Goal: Transaction & Acquisition: Book appointment/travel/reservation

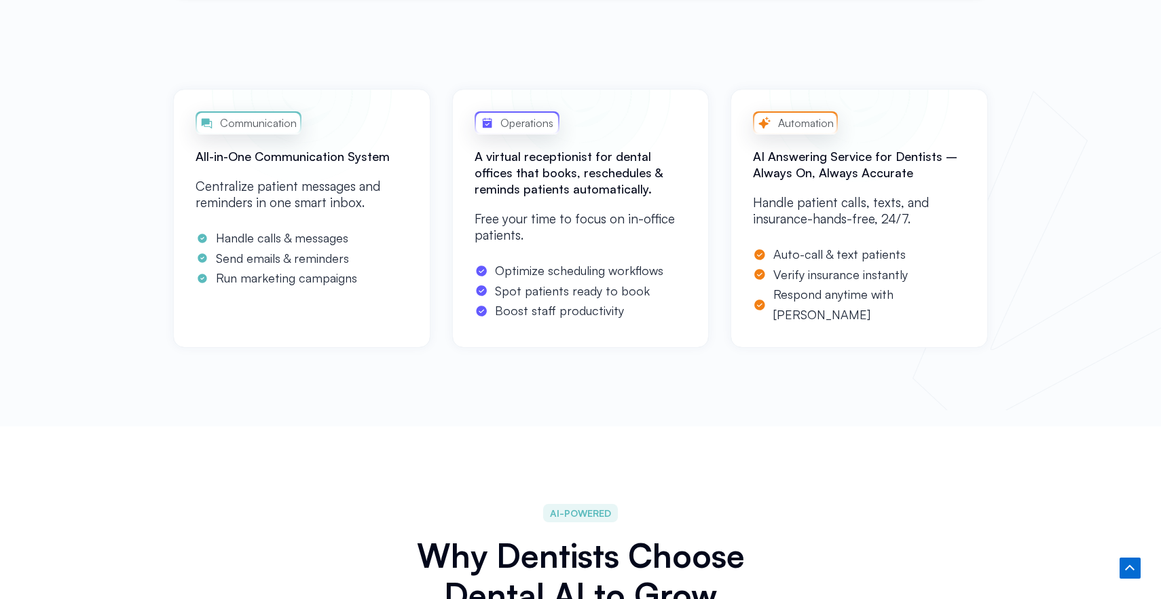
scroll to position [1071, 0]
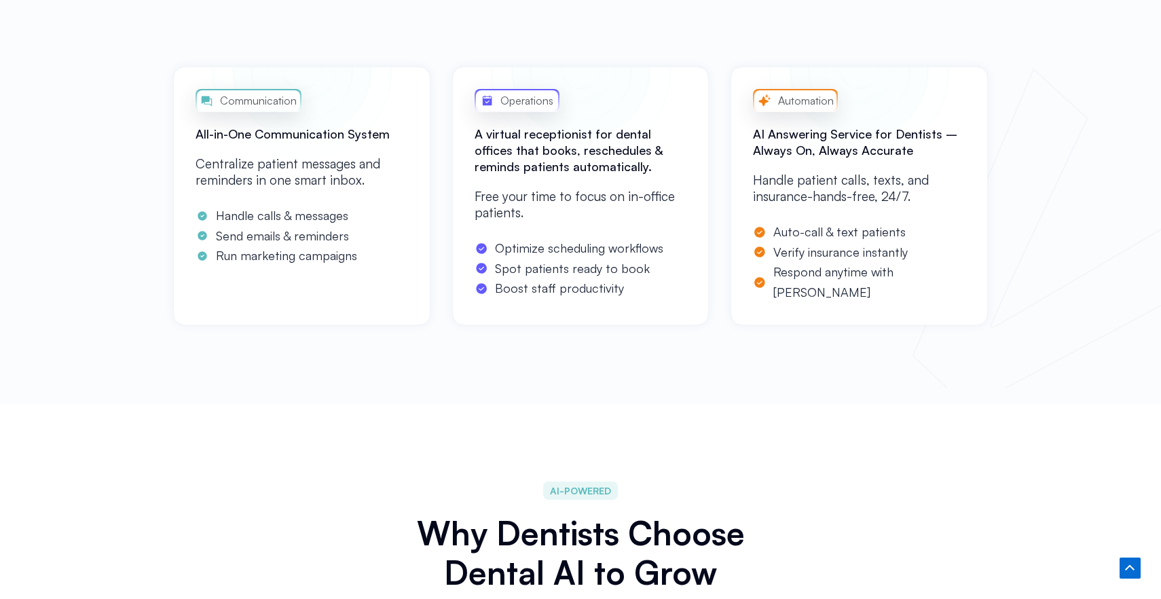
click at [585, 289] on span "Boost staff productivity" at bounding box center [558, 288] width 132 height 20
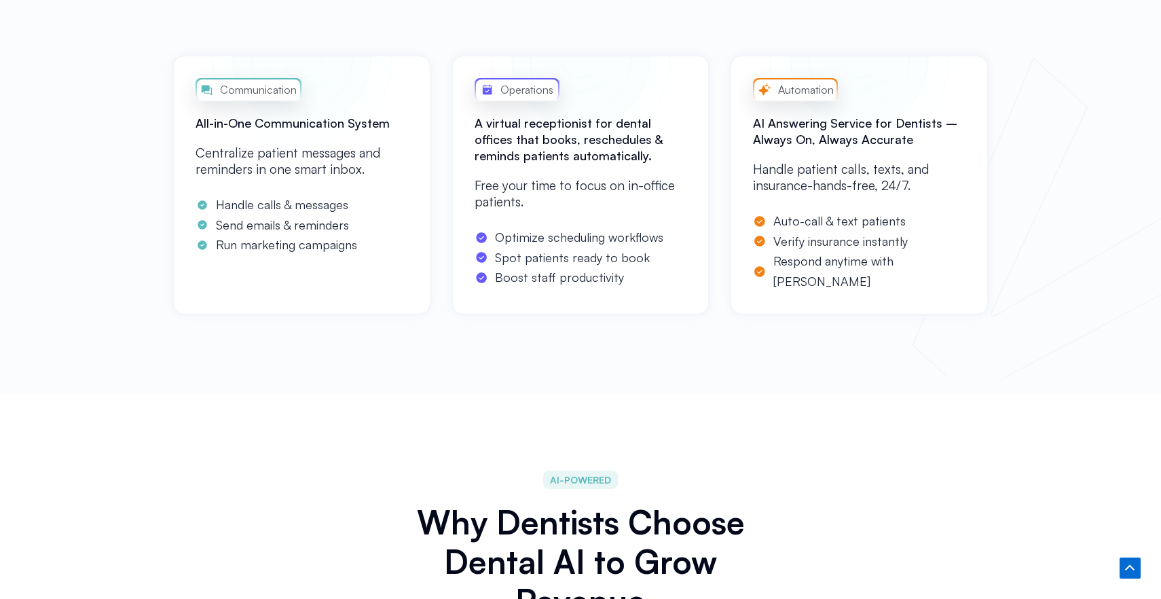
click at [800, 238] on span "Verify insurance instantly" at bounding box center [839, 242] width 138 height 20
click at [773, 225] on span "Auto-call & text patients" at bounding box center [838, 221] width 136 height 20
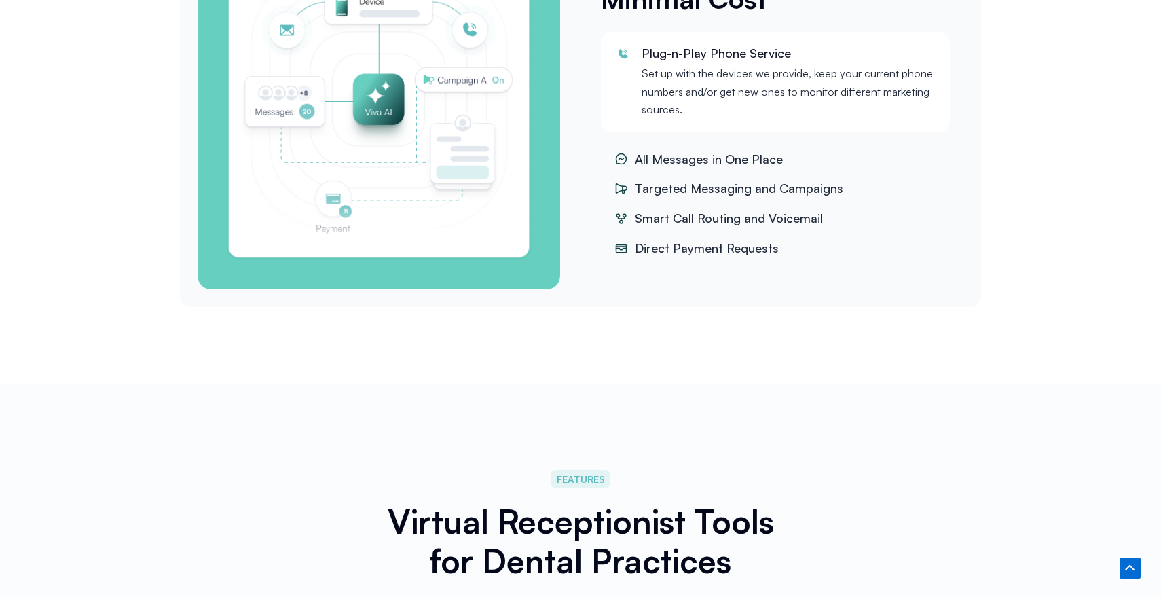
scroll to position [1608, 0]
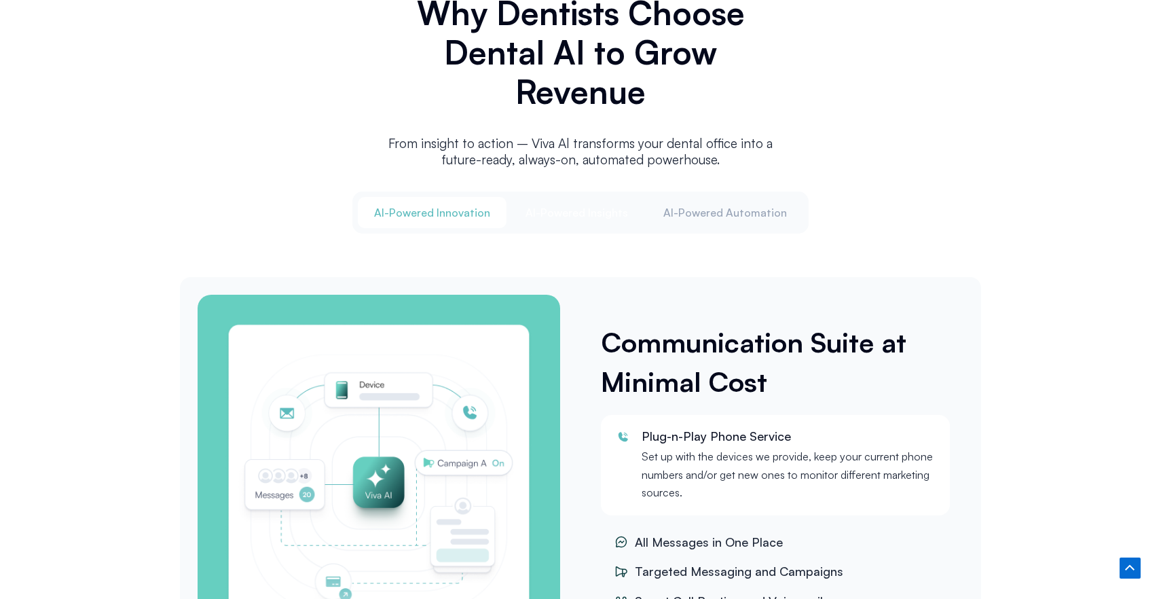
click at [593, 208] on span "Al-Powered Insights" at bounding box center [577, 212] width 103 height 15
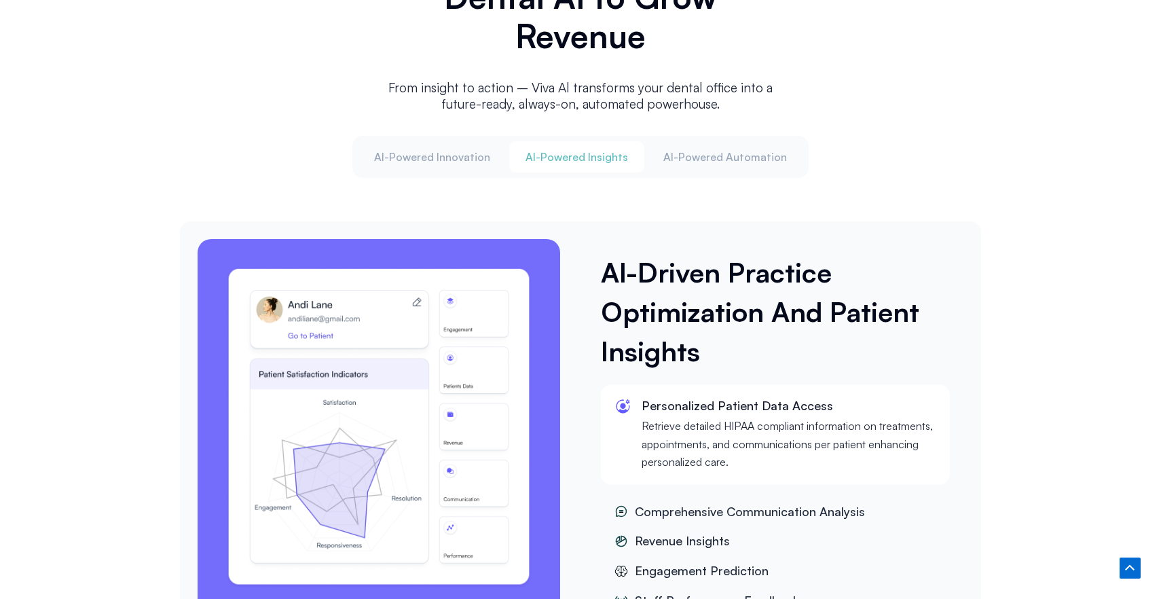
scroll to position [1722, 0]
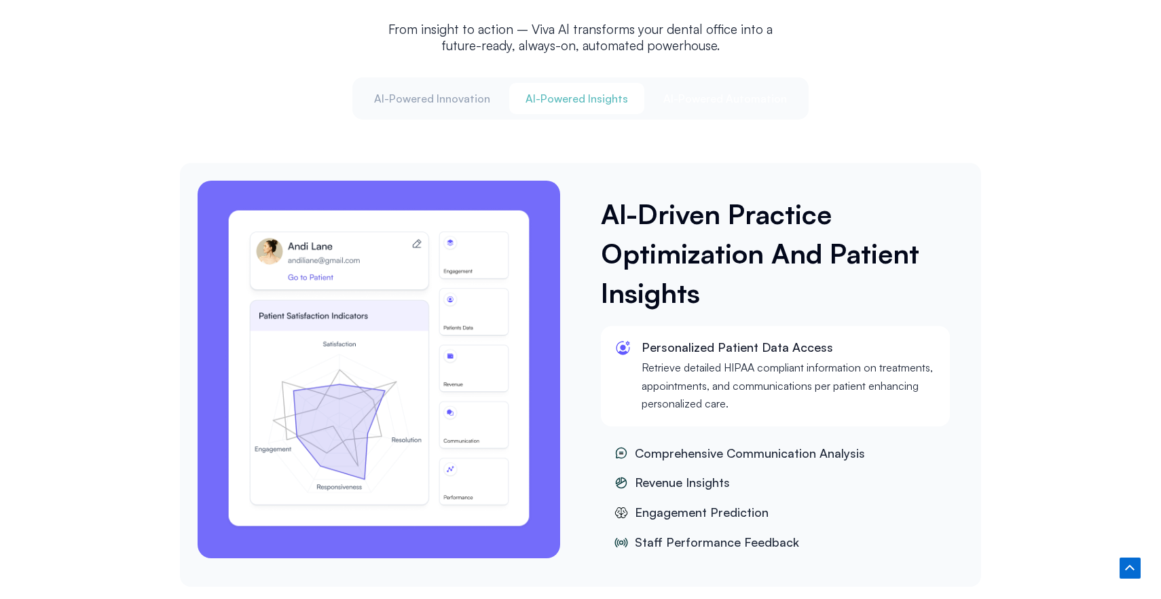
click at [729, 100] on span "Al-Powered Automation" at bounding box center [725, 98] width 124 height 15
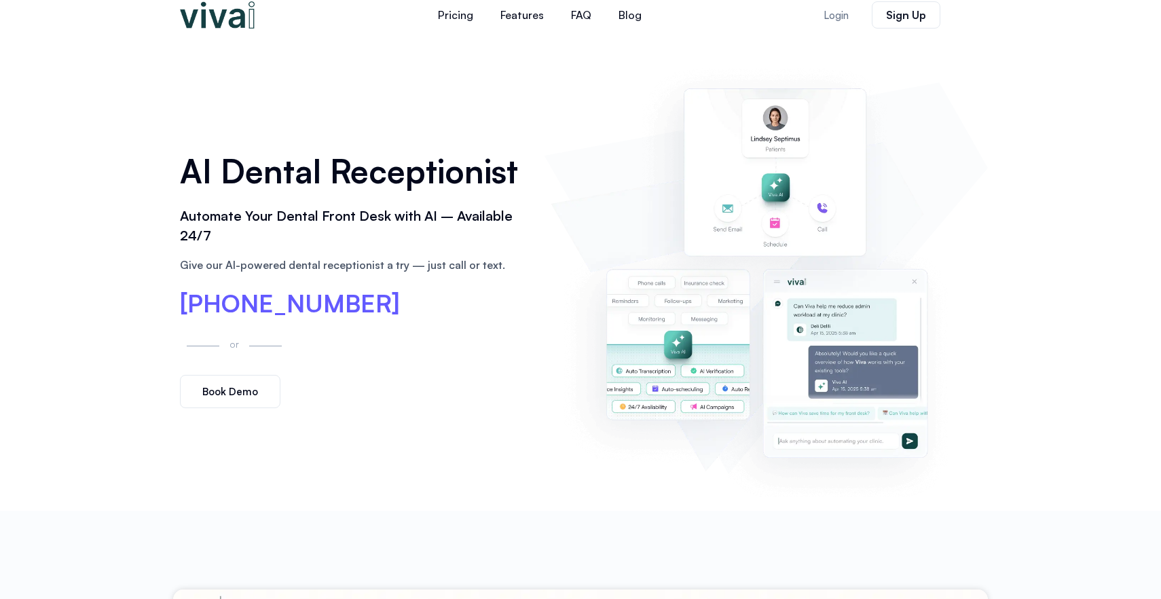
scroll to position [0, 0]
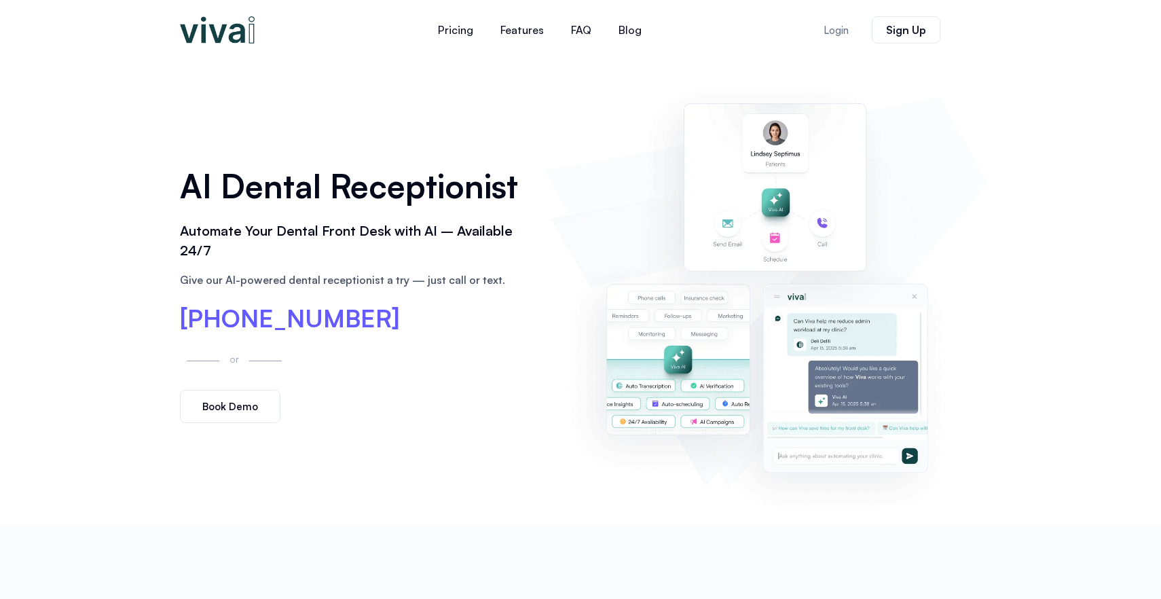
click at [242, 403] on span "Book Demo" at bounding box center [230, 406] width 56 height 10
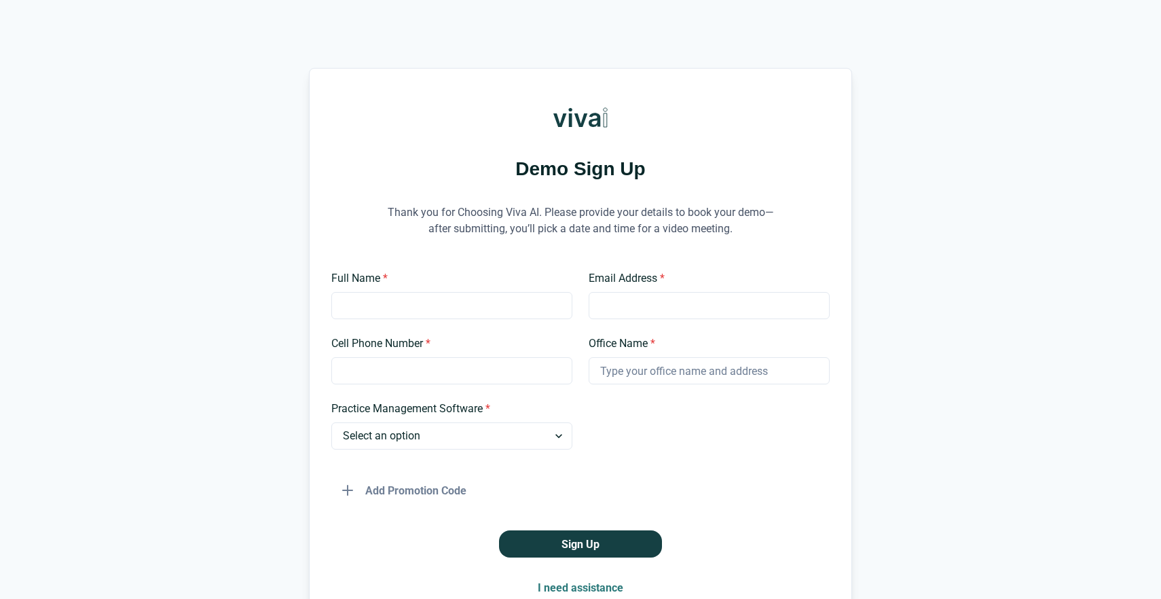
click at [582, 156] on h1 "Demo Sign Up" at bounding box center [580, 168] width 498 height 26
click at [473, 314] on input "Full Name *" at bounding box center [451, 305] width 241 height 27
click at [974, 201] on div "Demo Sign Up Thank you for Choosing Viva AI. Please provide your details to boo…" at bounding box center [580, 345] width 1161 height 555
